Goal: Information Seeking & Learning: Find specific fact

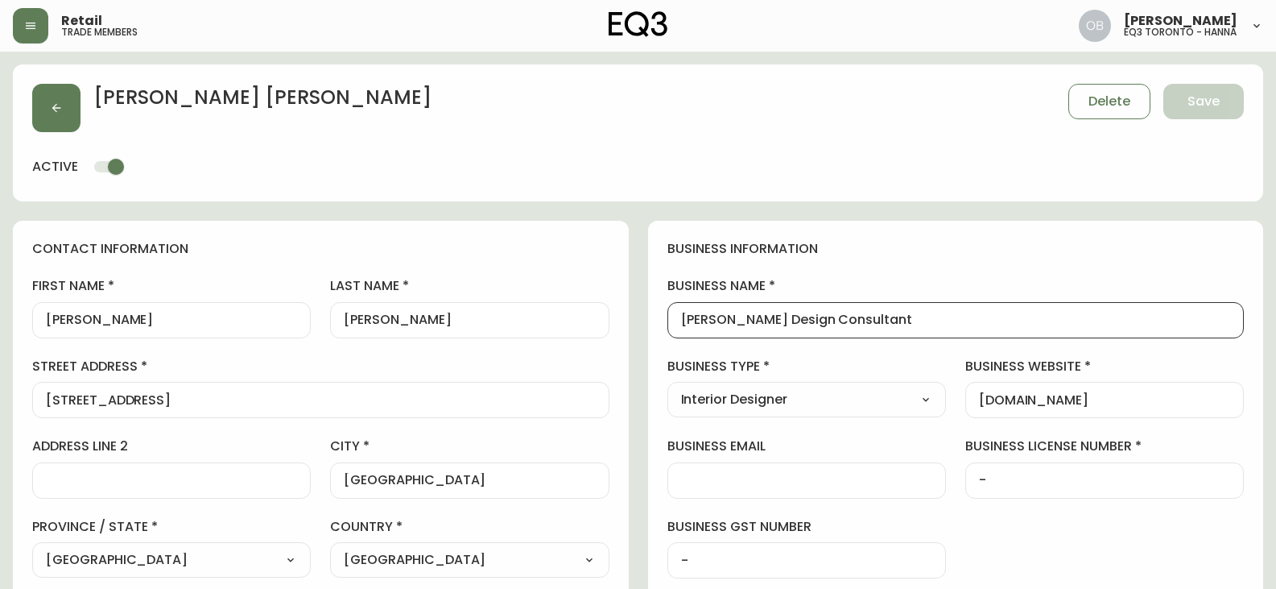
select select "ON"
select select "CA"
select select "CA_EN"
select select "Other"
select select "Interior Designer"
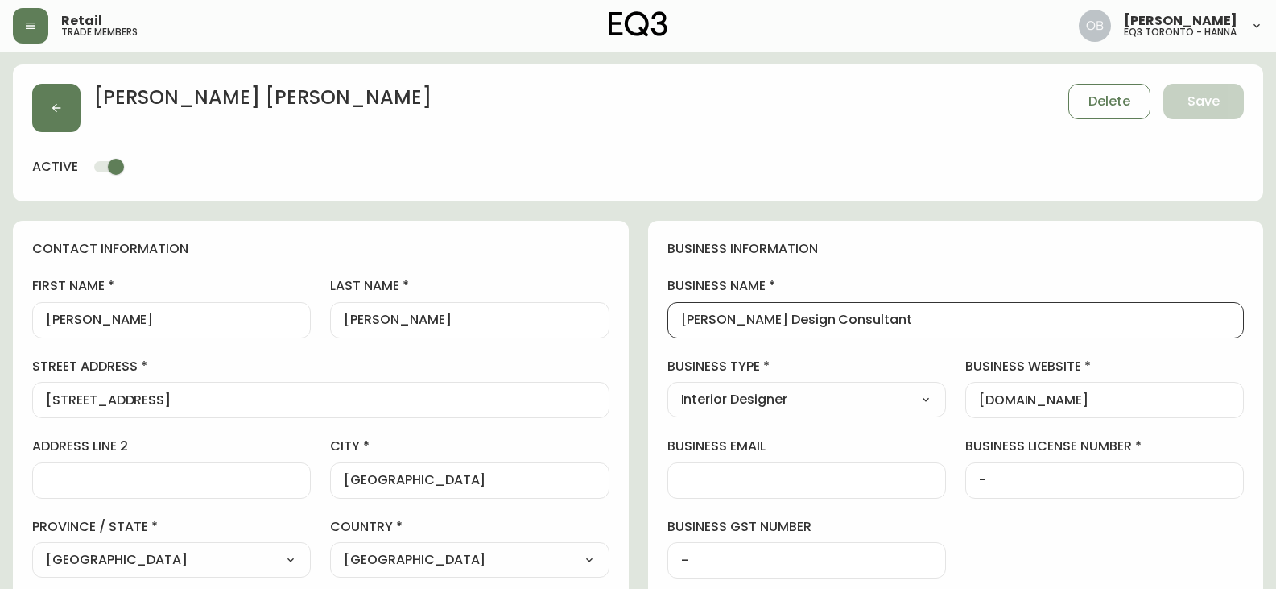
select select "cjw10z96r007p6gs0hn5531do"
select select "false"
click at [618, 231] on div "contact information first name [PERSON_NAME] last name [PERSON_NAME][GEOGRAPHIC…" at bounding box center [321, 489] width 616 height 536
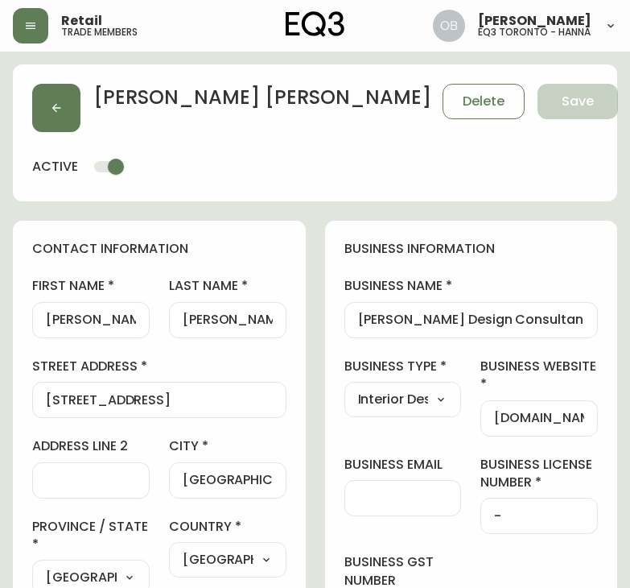
click at [28, 98] on div "[PERSON_NAME] Delete Save active" at bounding box center [315, 132] width 605 height 137
click at [2, 14] on header "Retail trade members [PERSON_NAME] eq3 toronto - [PERSON_NAME]" at bounding box center [315, 26] width 630 height 52
click at [31, 27] on icon "button" at bounding box center [30, 25] width 13 height 13
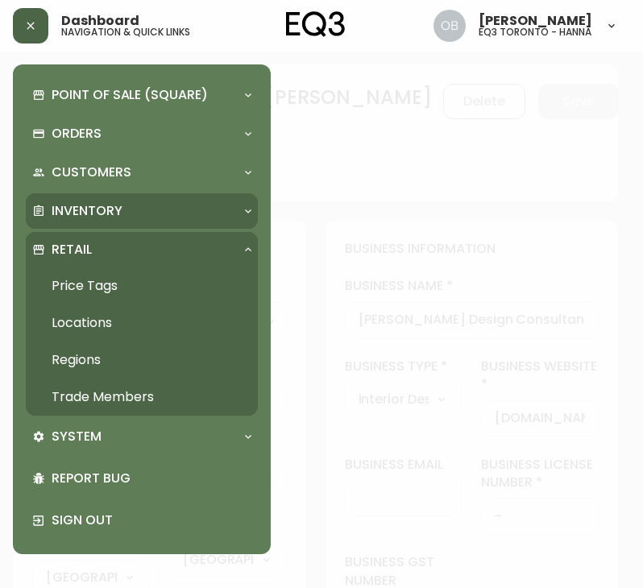
drag, startPoint x: 93, startPoint y: 205, endPoint x: 76, endPoint y: 234, distance: 34.0
click at [93, 205] on p "Inventory" at bounding box center [87, 211] width 71 height 18
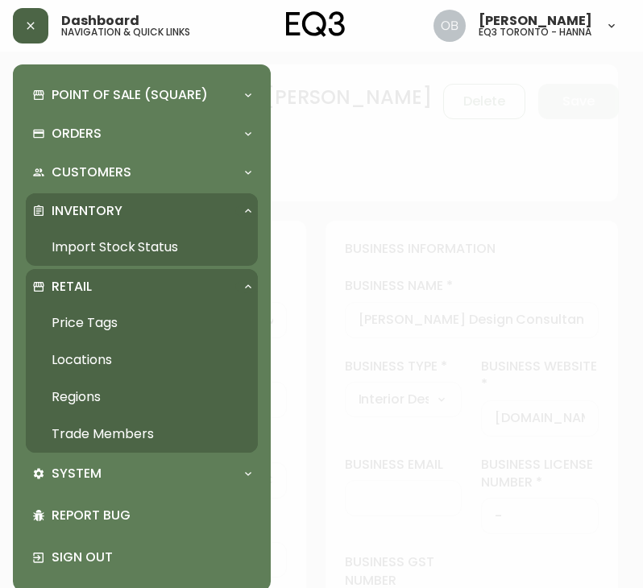
click at [118, 248] on link "Import Stock Status" at bounding box center [142, 247] width 232 height 37
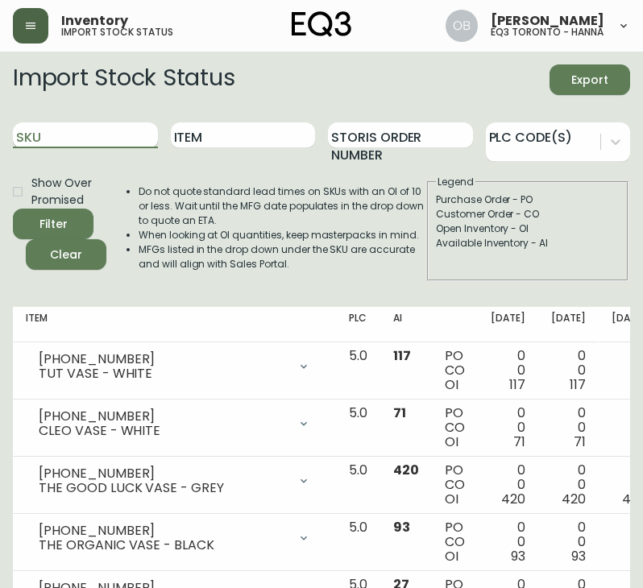
click at [105, 141] on input "SKU" at bounding box center [85, 135] width 145 height 26
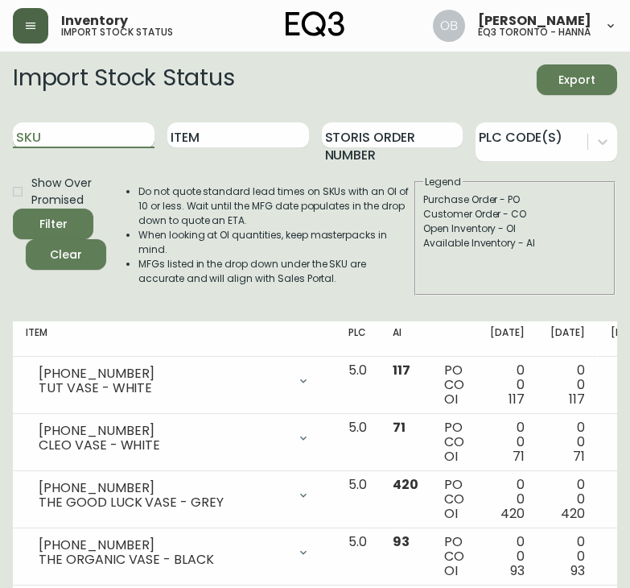
paste input "[PHONE_NUMBER]"
click at [13, 209] on button "Filter" at bounding box center [53, 224] width 81 height 31
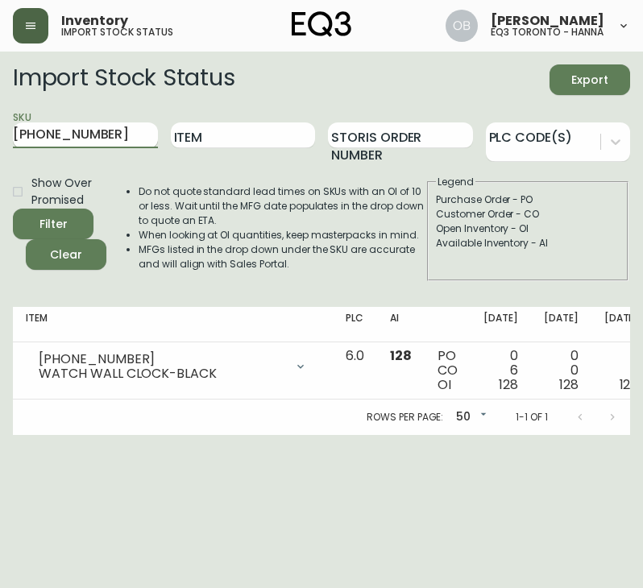
click at [100, 139] on input "[PHONE_NUMBER]" at bounding box center [85, 135] width 145 height 26
click at [97, 137] on input "[PHONE_NUMBER]" at bounding box center [85, 135] width 145 height 26
paste input "10-525-7"
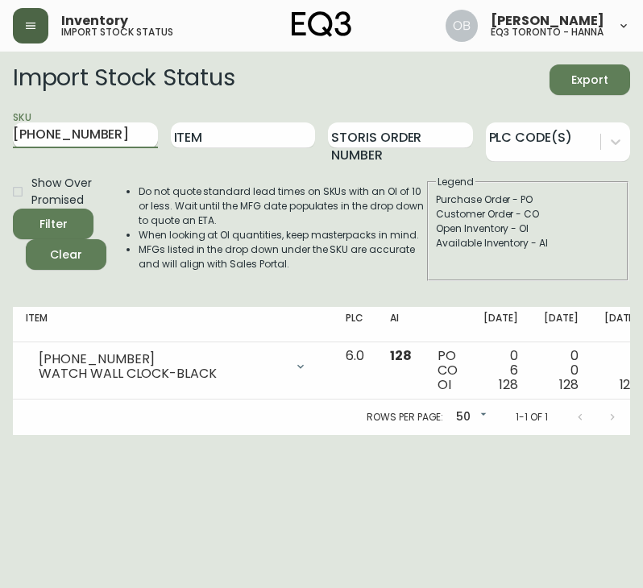
click at [13, 209] on button "Filter" at bounding box center [53, 224] width 81 height 31
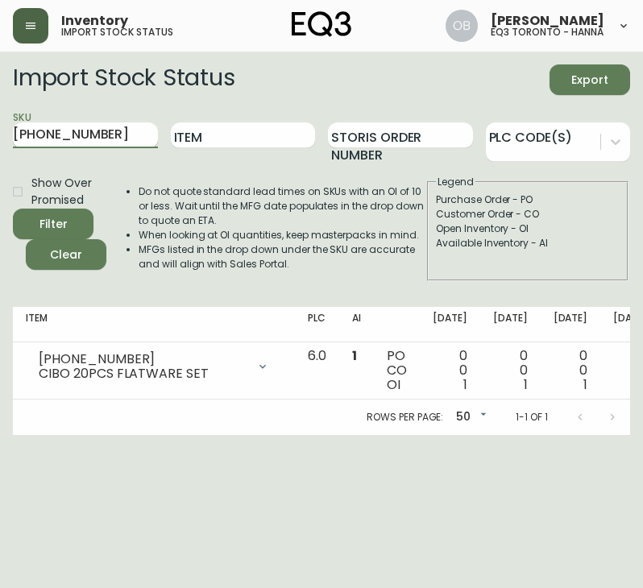
click at [79, 135] on input "[PHONE_NUMBER]" at bounding box center [85, 135] width 145 height 26
paste input "[PHONE_NUMBER]"
click at [13, 209] on button "Filter" at bounding box center [53, 224] width 81 height 31
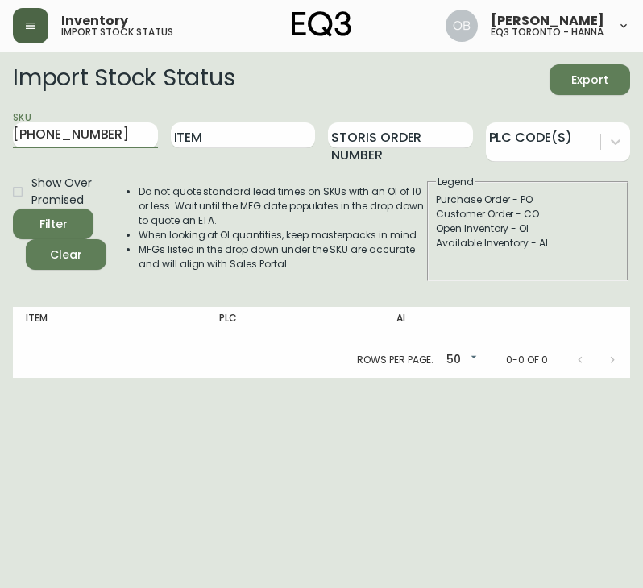
drag, startPoint x: 113, startPoint y: 135, endPoint x: -1, endPoint y: 136, distance: 113.5
click at [0, 136] on html "Inventory import stock status [PERSON_NAME] eq3 toronto - [PERSON_NAME] Import …" at bounding box center [321, 189] width 643 height 378
paste input "701-8"
click at [13, 209] on button "Filter" at bounding box center [53, 224] width 81 height 31
click at [89, 156] on div "SKU [PHONE_NUMBER]" at bounding box center [85, 136] width 145 height 52
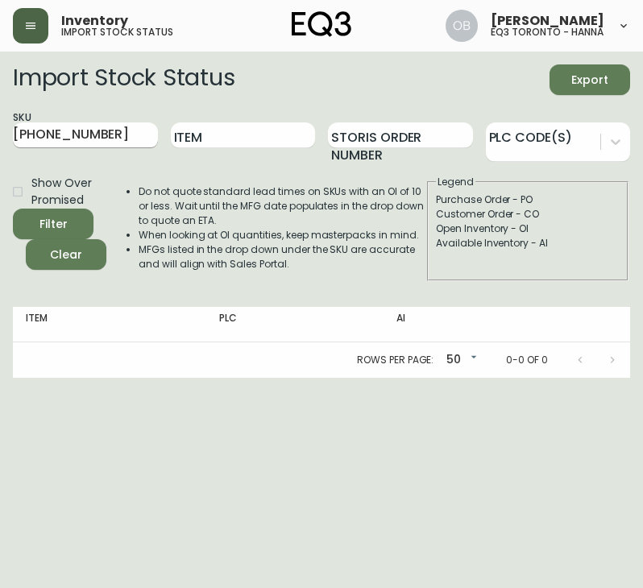
click at [92, 133] on input "[PHONE_NUMBER]" at bounding box center [85, 135] width 145 height 26
paste input "[PHONE_NUMBER]"
type input "[PHONE_NUMBER]"
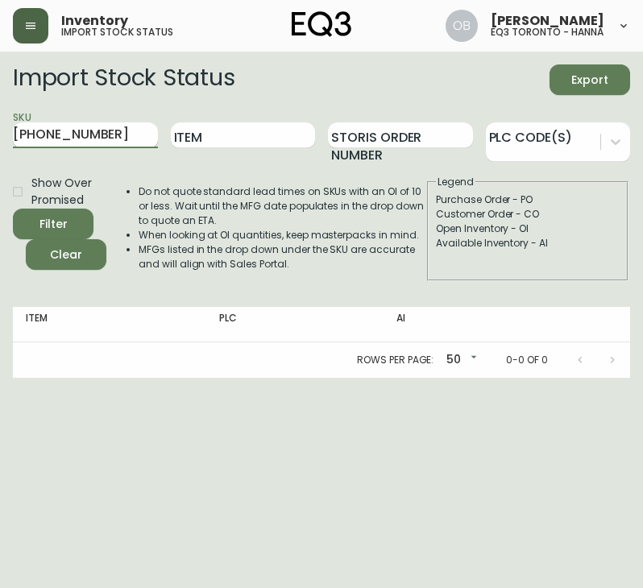
click at [13, 209] on button "Filter" at bounding box center [53, 224] width 81 height 31
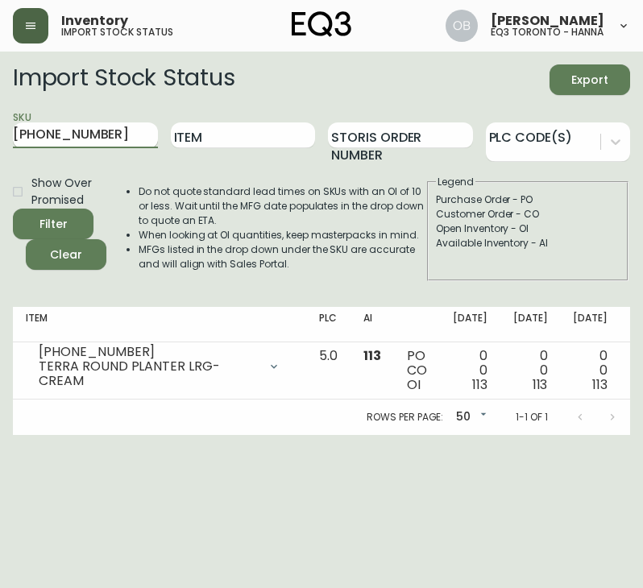
click at [121, 130] on input "[PHONE_NUMBER]" at bounding box center [85, 135] width 145 height 26
click at [68, 250] on span "Clear" at bounding box center [66, 255] width 55 height 20
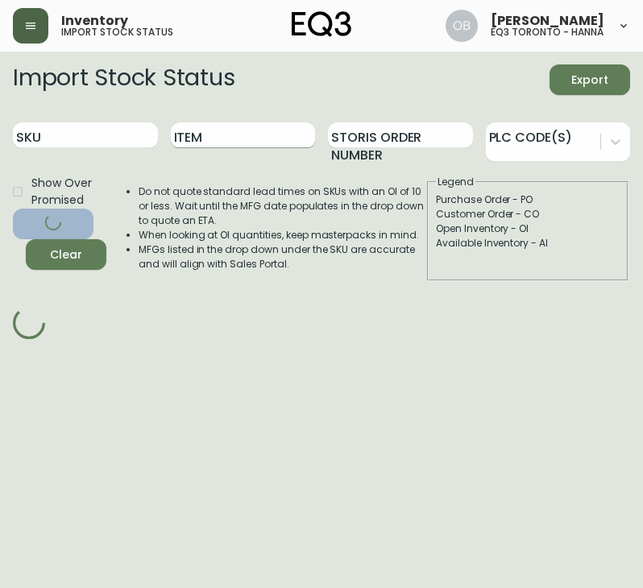
click at [213, 133] on input "Item" at bounding box center [243, 135] width 145 height 26
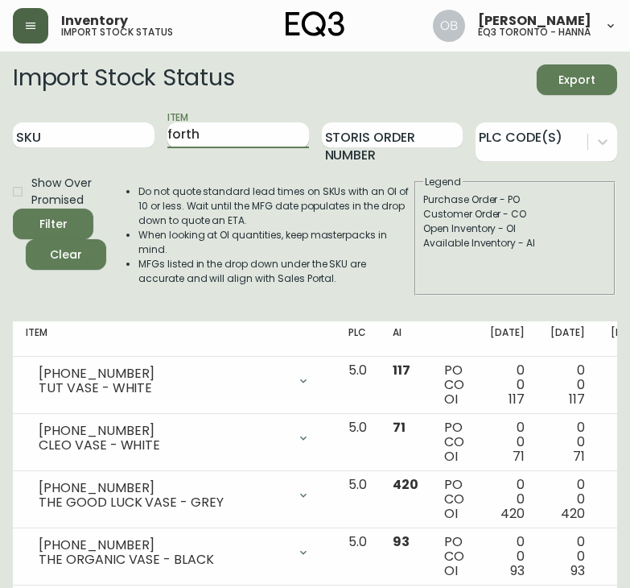
type input "forth"
click at [13, 209] on button "Filter" at bounding box center [53, 224] width 81 height 31
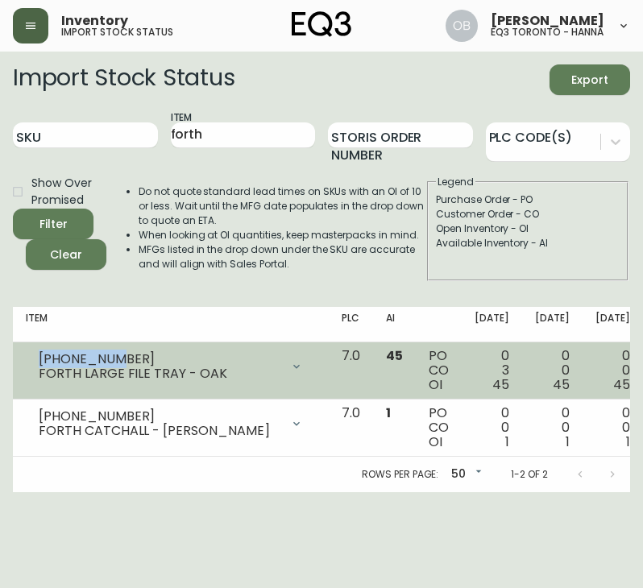
drag, startPoint x: 105, startPoint y: 355, endPoint x: 27, endPoint y: 360, distance: 78.2
click at [27, 360] on div "[PHONE_NUMBER] FORTH LARGE FILE TRAY - OAK" at bounding box center [171, 366] width 290 height 35
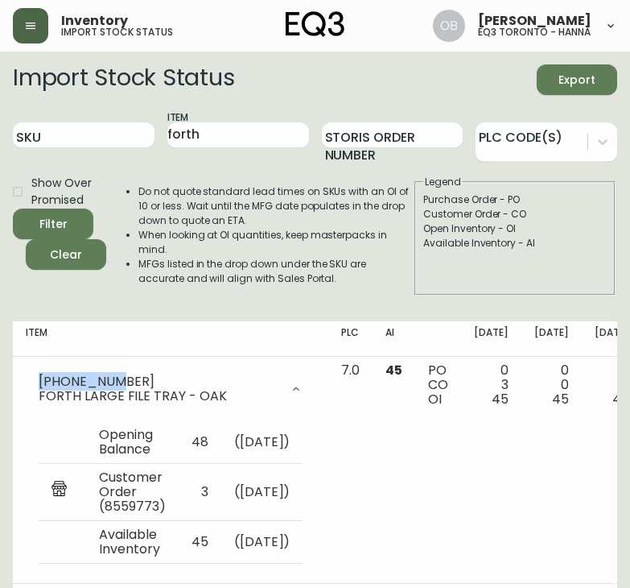
copy div "[PHONE_NUMBER]"
click at [100, 129] on input "SKU" at bounding box center [84, 135] width 142 height 26
paste input "[PHONE_NUMBER]"
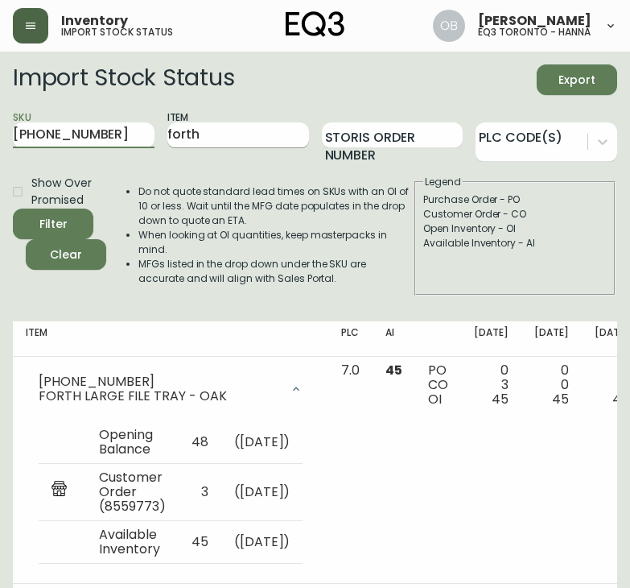
type input "[PHONE_NUMBER]"
click at [227, 131] on input "forth" at bounding box center [238, 135] width 142 height 26
click at [13, 209] on button "Filter" at bounding box center [53, 224] width 81 height 31
